Goal: Transaction & Acquisition: Download file/media

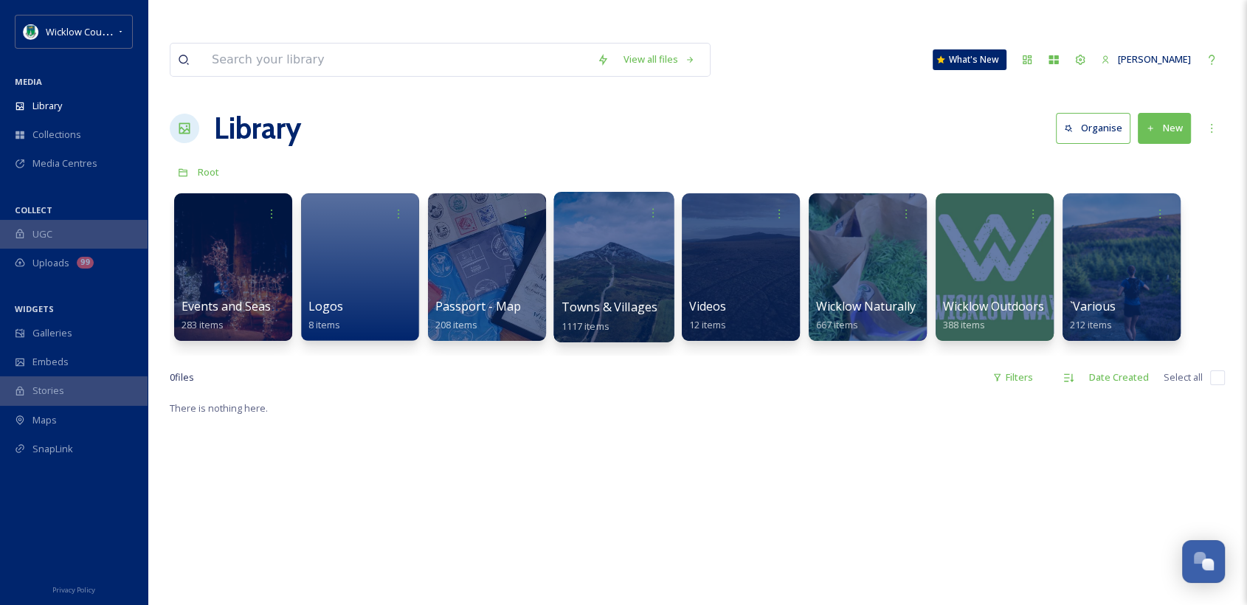
click at [579, 299] on span "Towns & Villages" at bounding box center [610, 307] width 97 height 16
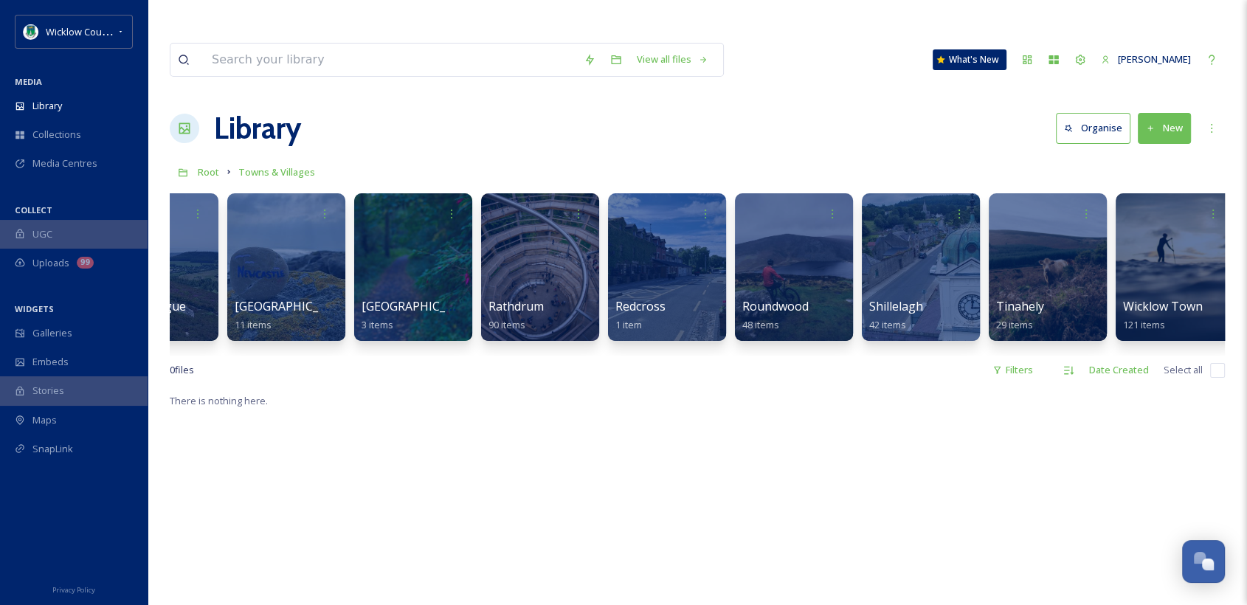
scroll to position [0, 2372]
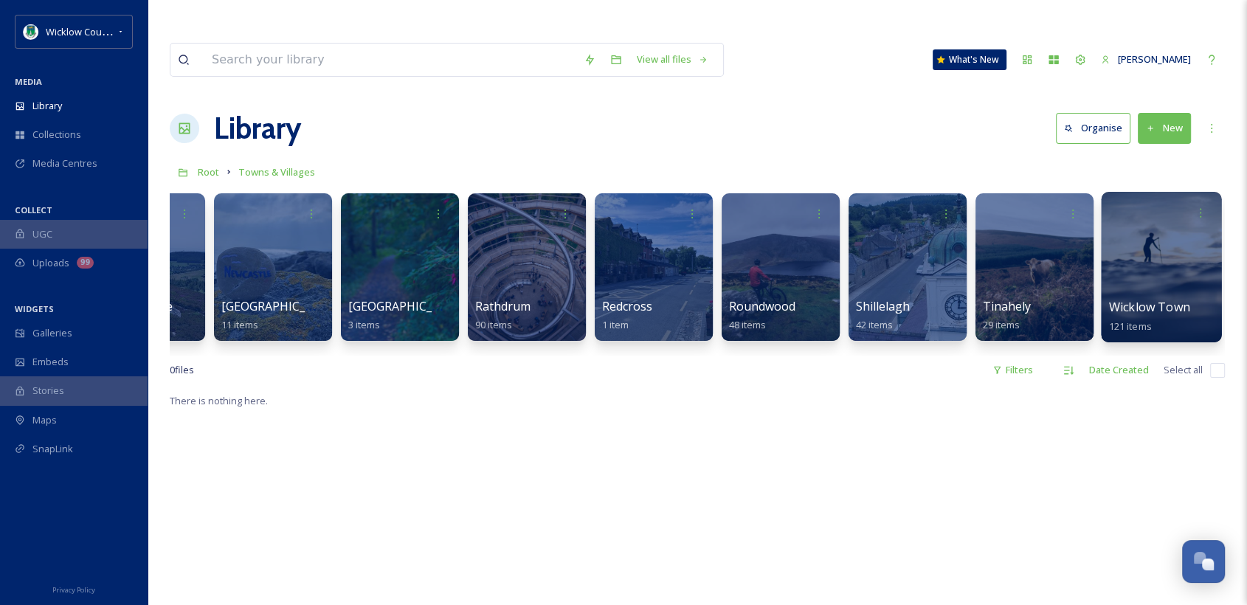
click at [1161, 299] on span "Wicklow Town" at bounding box center [1149, 307] width 81 height 16
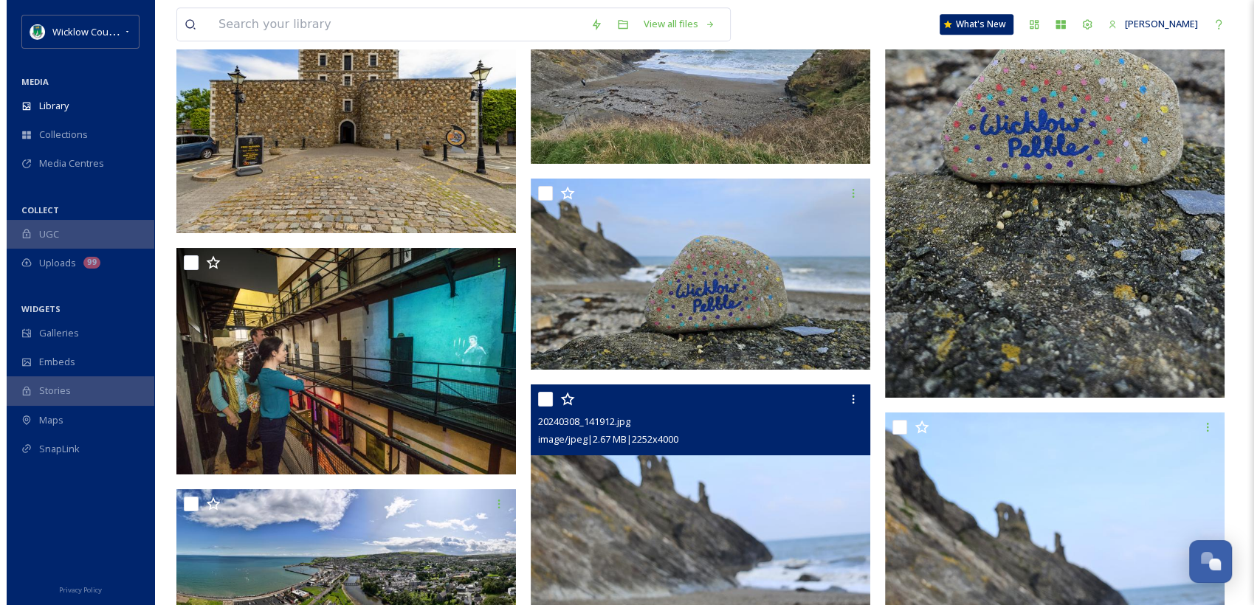
scroll to position [6149, 0]
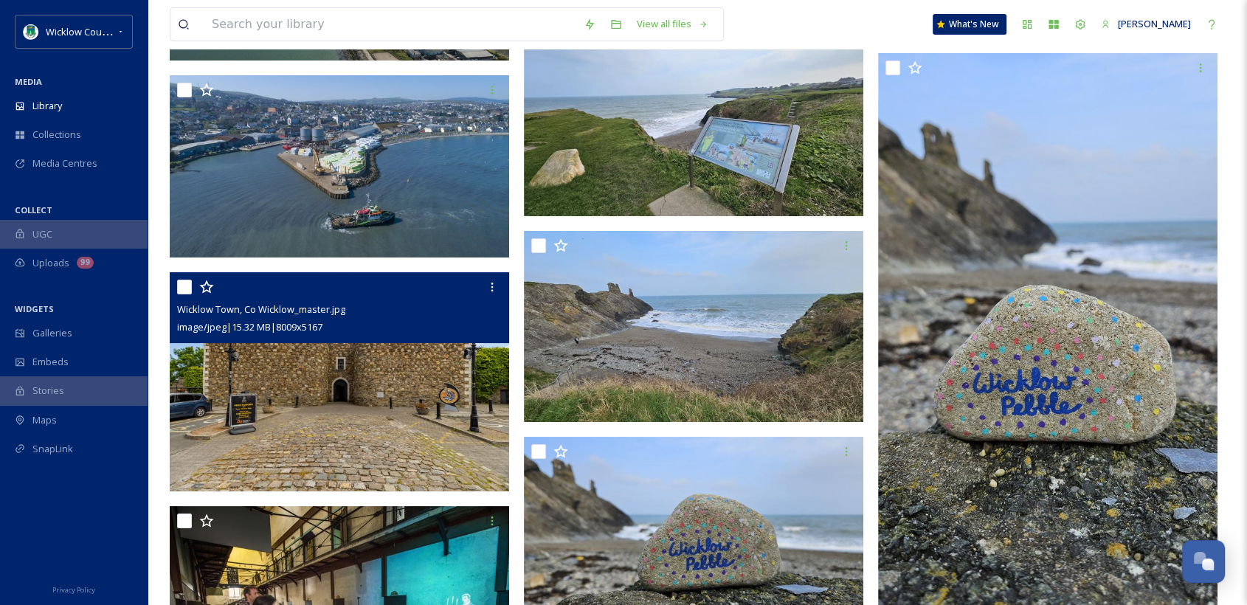
click at [360, 341] on img at bounding box center [339, 381] width 339 height 219
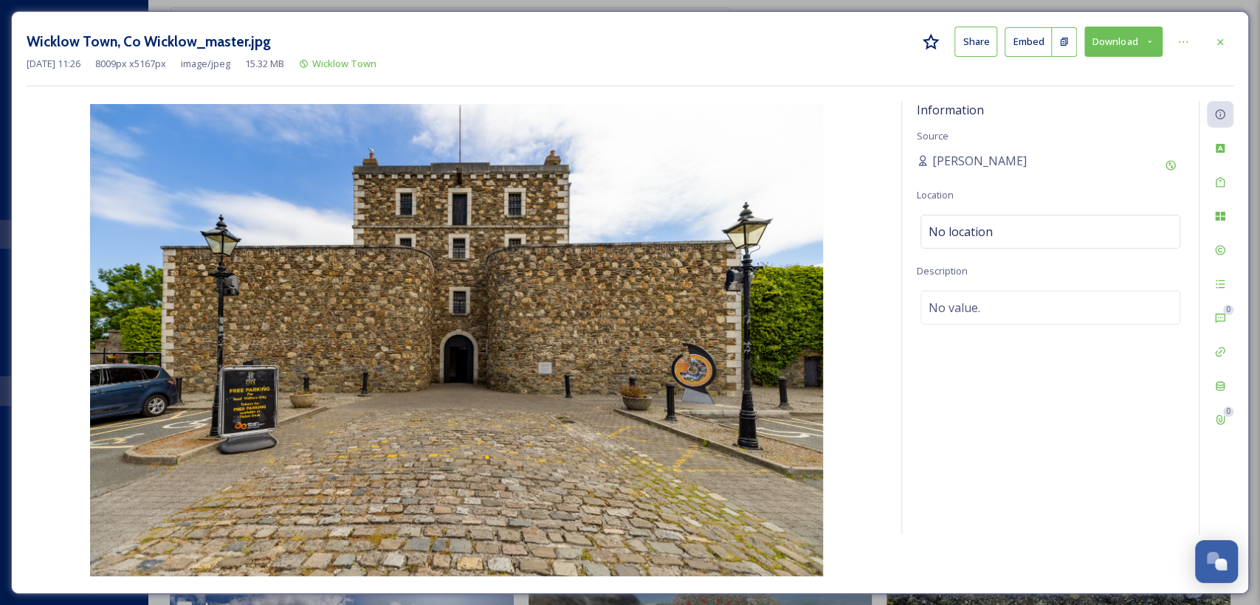
click at [1136, 39] on button "Download" at bounding box center [1123, 42] width 78 height 30
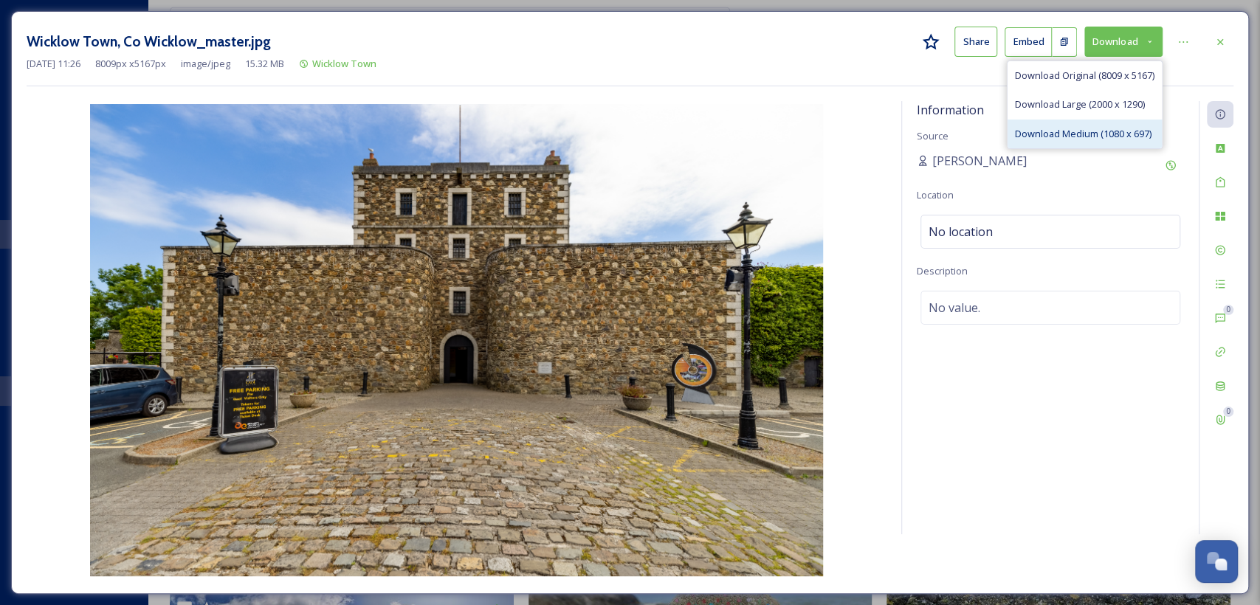
click at [1098, 135] on span "Download Medium (1080 x 697)" at bounding box center [1083, 134] width 137 height 14
